Goal: Communication & Community: Ask a question

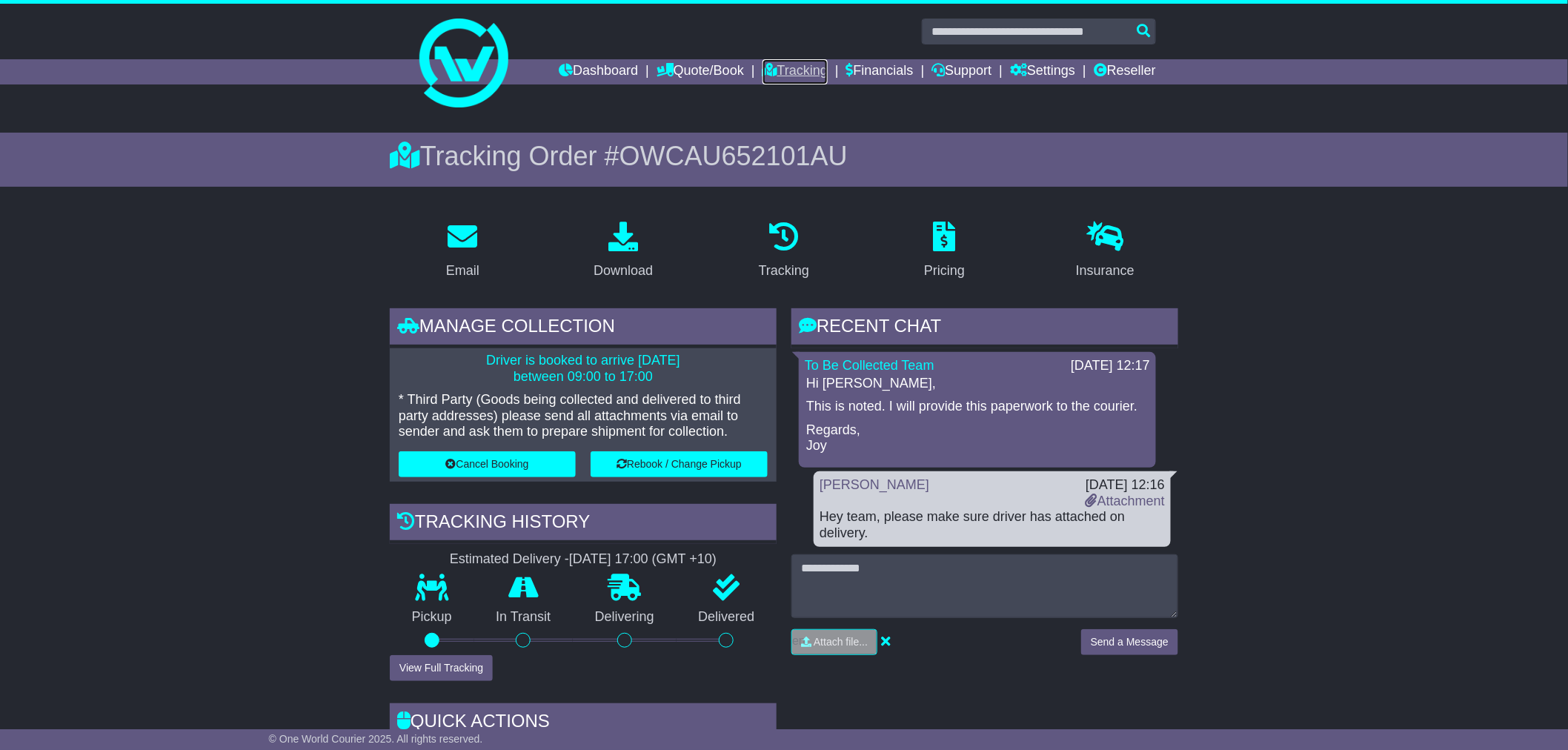
drag, startPoint x: 0, startPoint y: 0, endPoint x: 764, endPoint y: 62, distance: 766.5
click at [764, 62] on link "Tracking" at bounding box center [795, 71] width 66 height 25
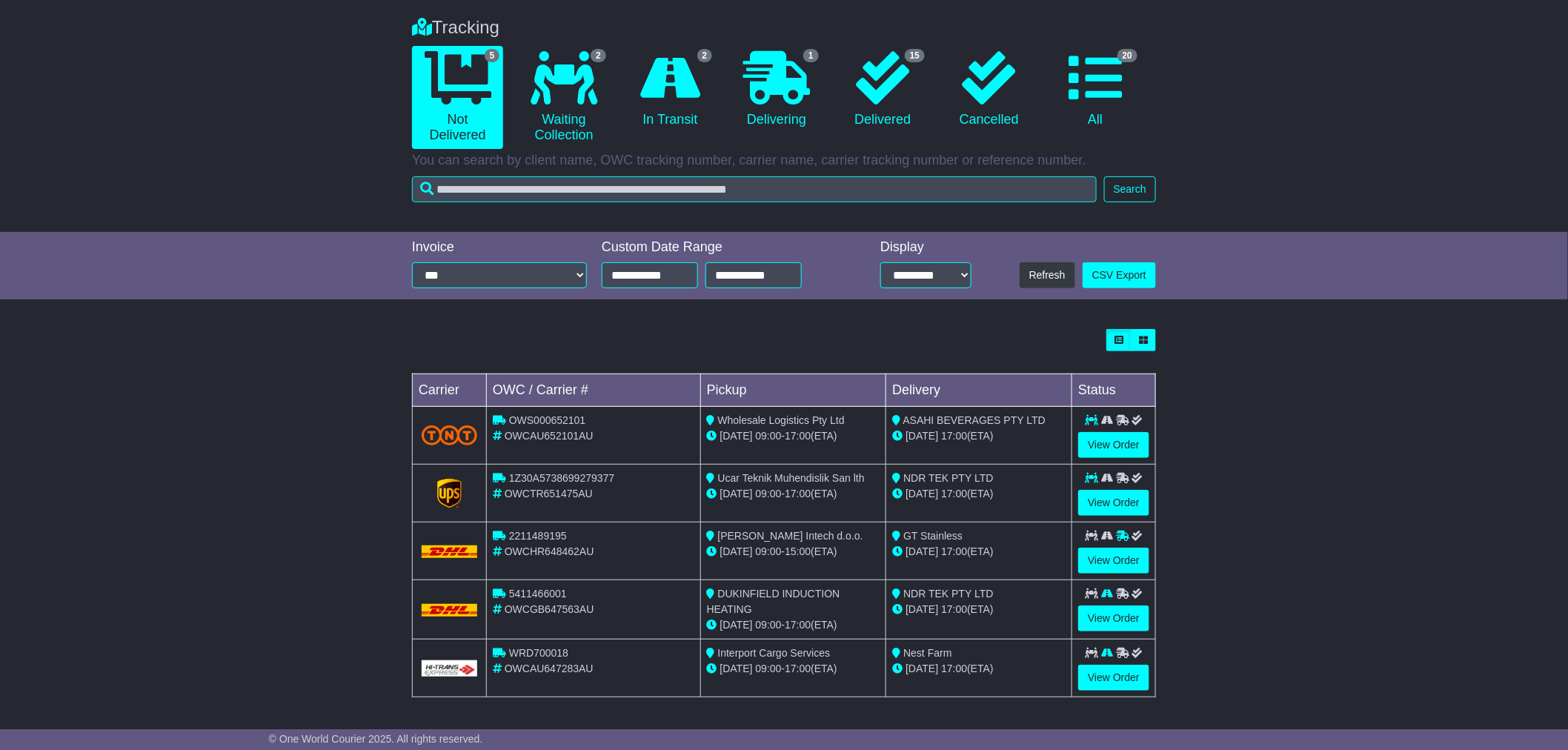
scroll to position [108, 0]
click at [1117, 675] on link "View Order" at bounding box center [1113, 678] width 71 height 26
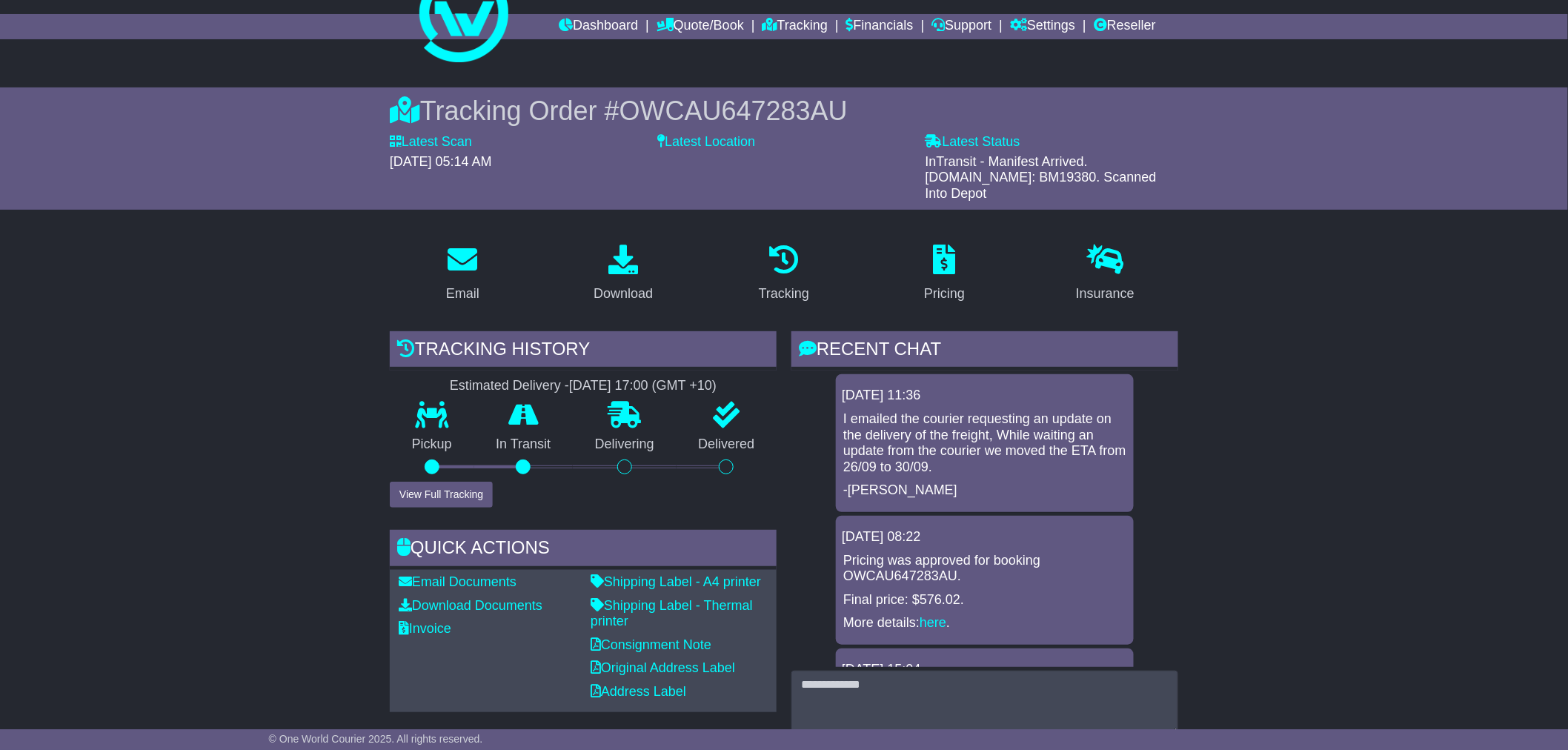
scroll to position [82, 0]
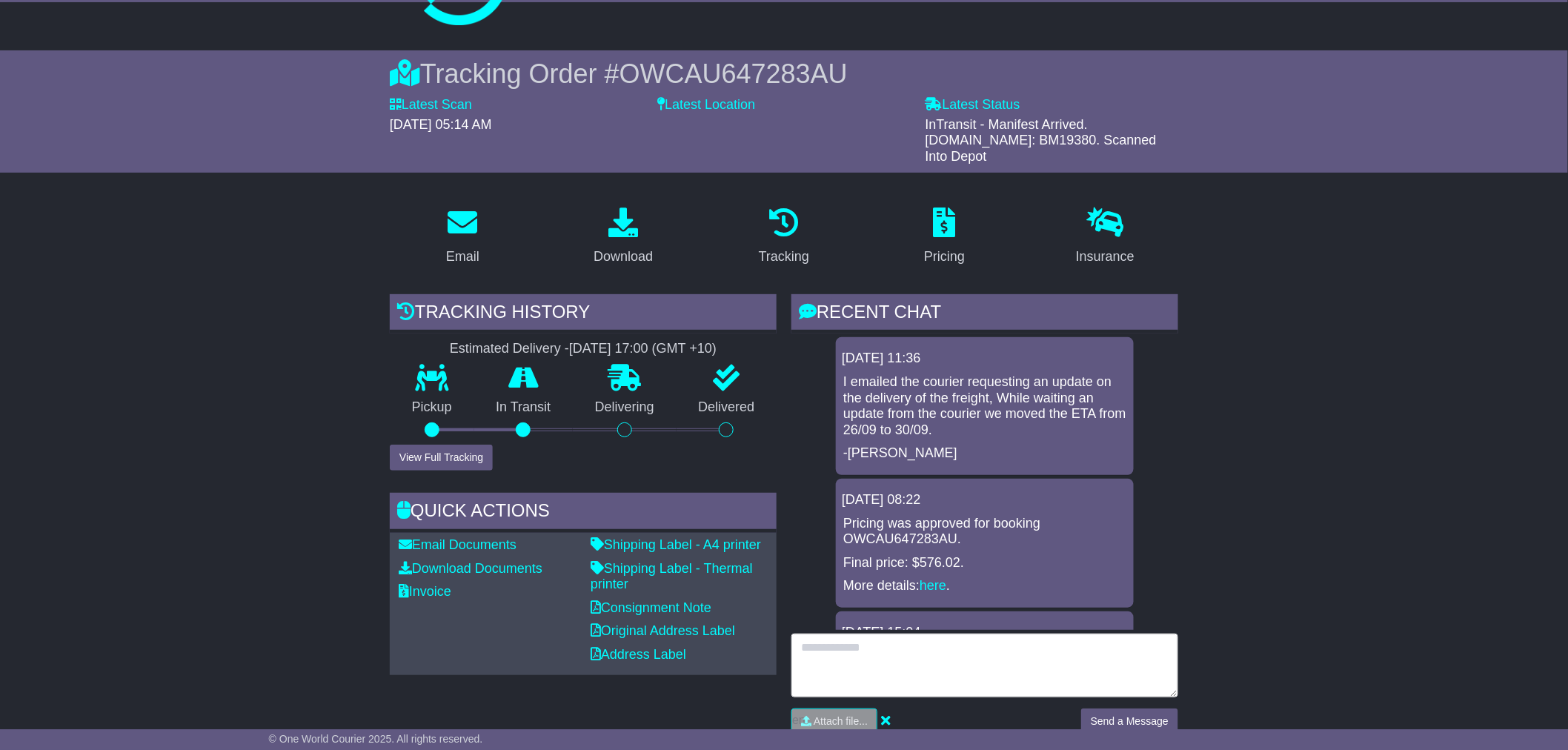
click at [935, 640] on textarea at bounding box center [985, 666] width 387 height 64
type textarea "**********"
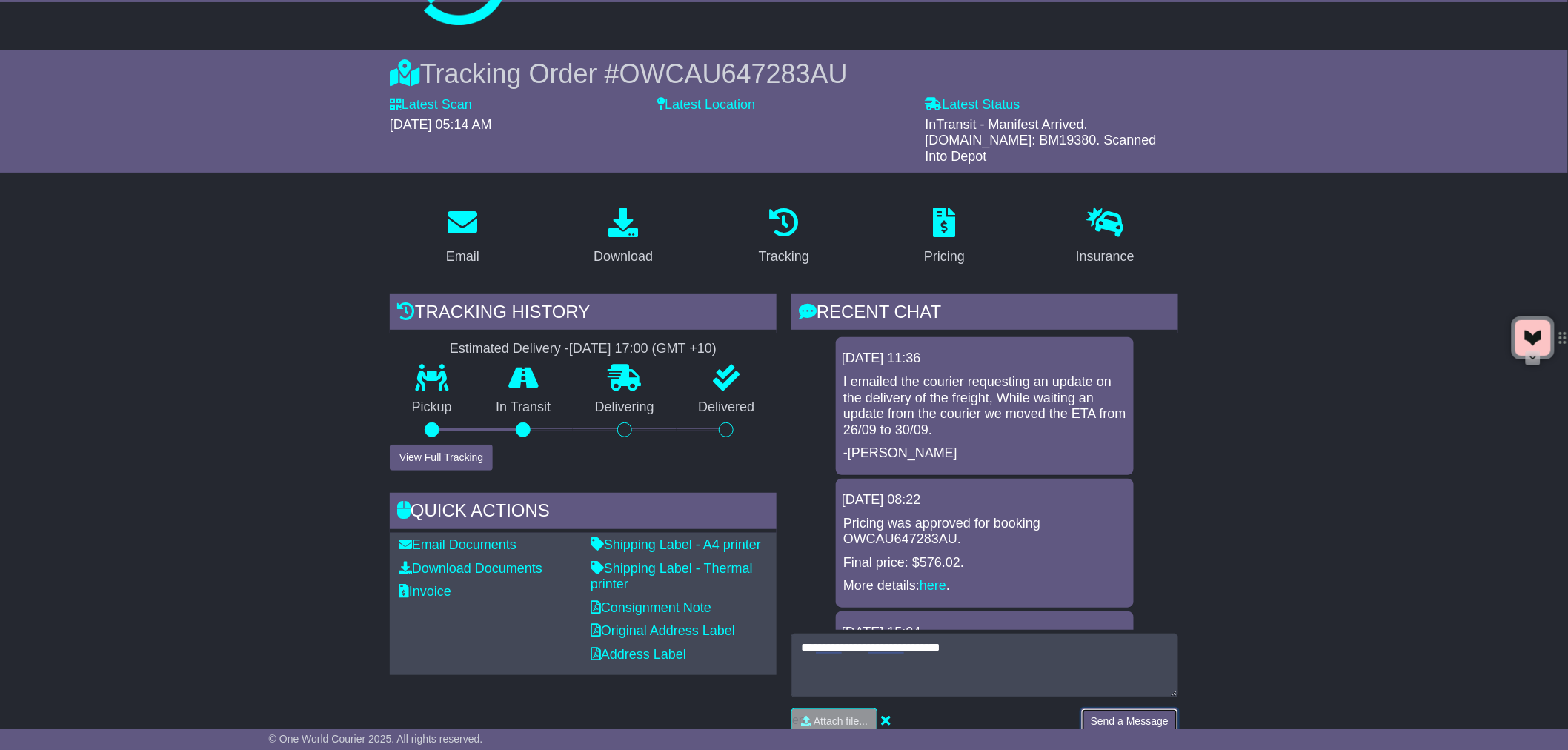
click at [1130, 709] on button "Send a Message" at bounding box center [1130, 722] width 97 height 26
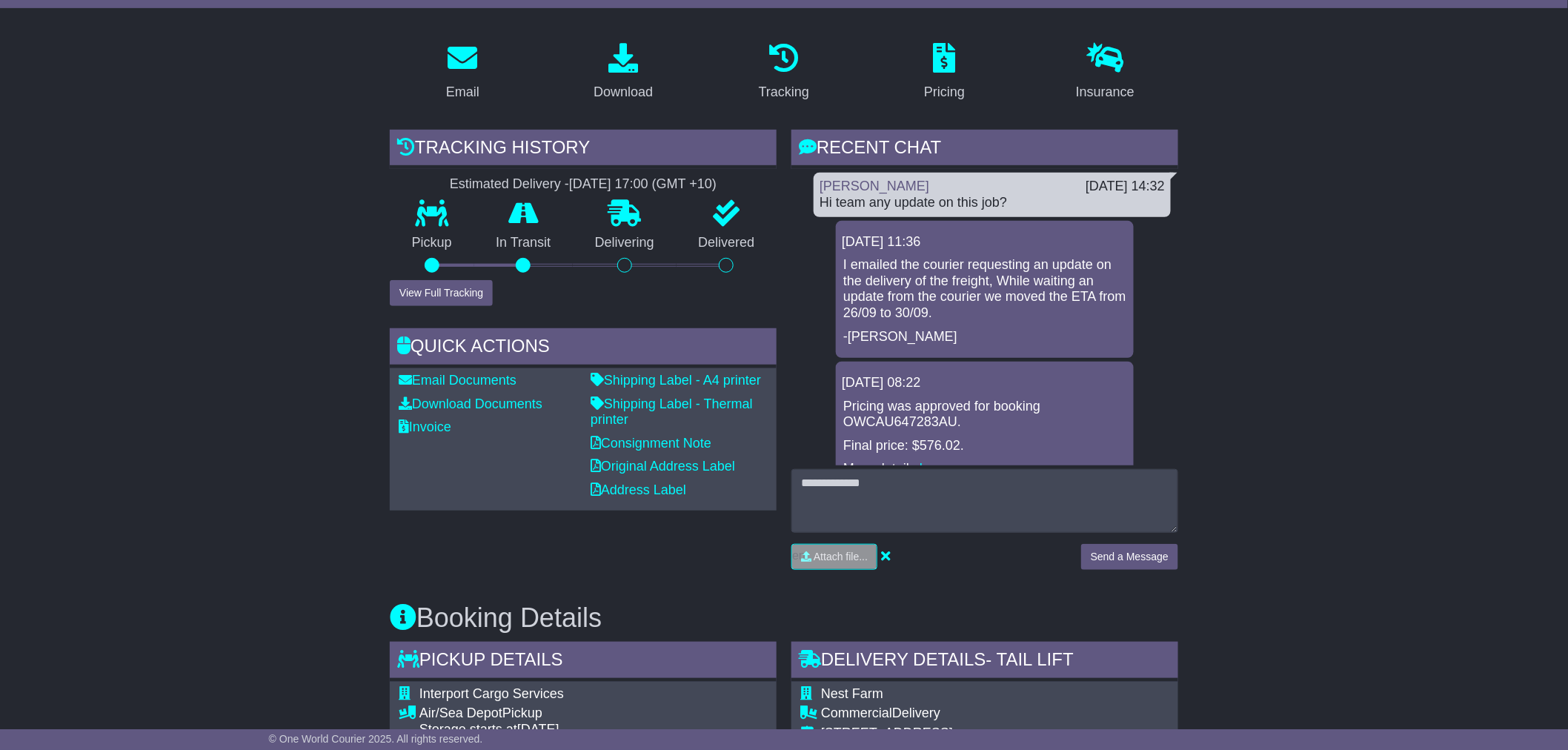
scroll to position [0, 0]
